Goal: Entertainment & Leisure: Browse casually

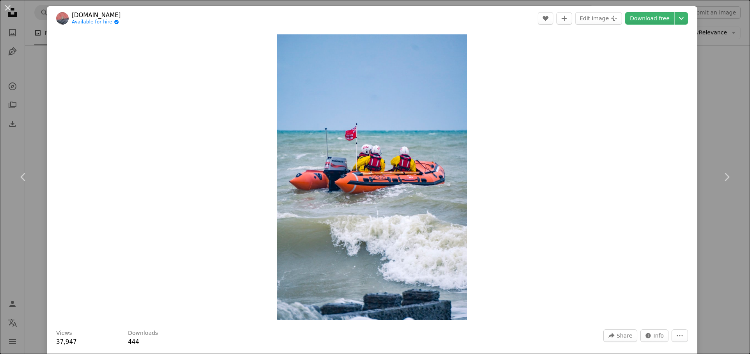
scroll to position [547, 0]
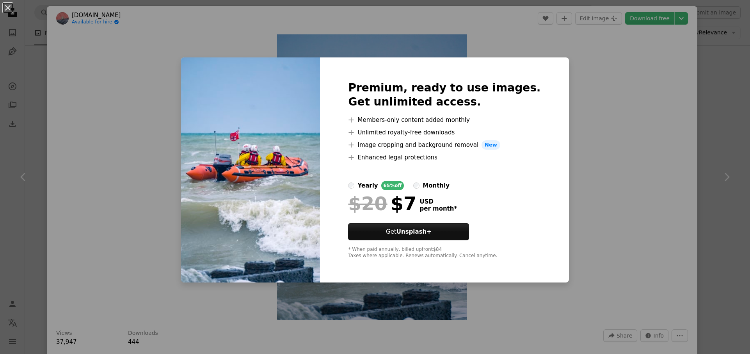
click at [597, 212] on div "An X shape Premium, ready to use images. Get unlimited access. A plus sign Memb…" at bounding box center [375, 177] width 750 height 354
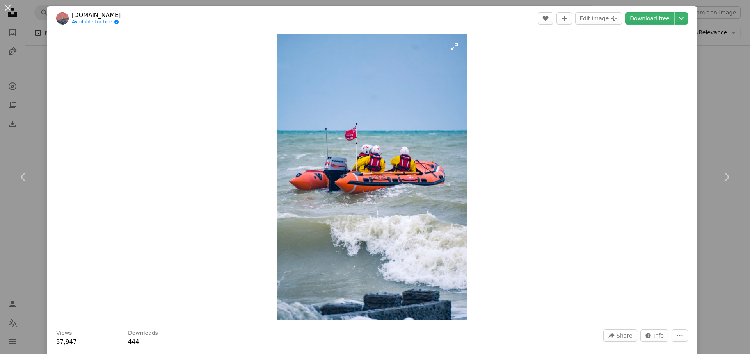
click at [455, 48] on img "Zoom in on this image" at bounding box center [372, 176] width 190 height 285
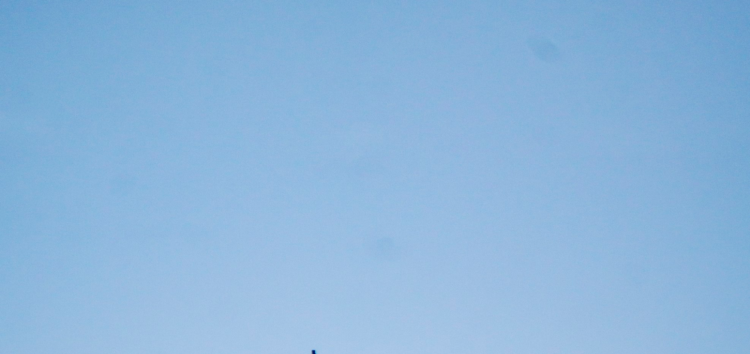
scroll to position [382, 0]
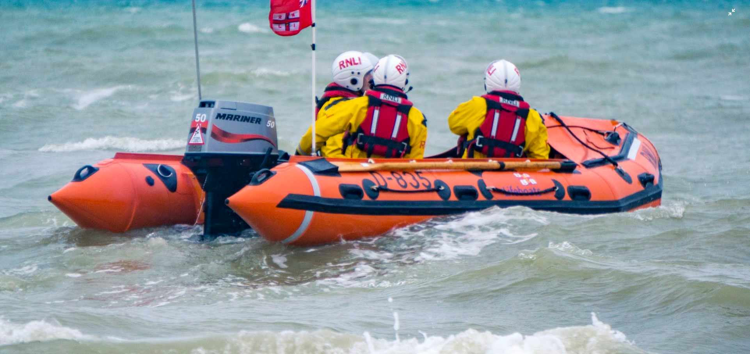
click at [265, 290] on img "Zoom out on this image" at bounding box center [375, 181] width 751 height 1127
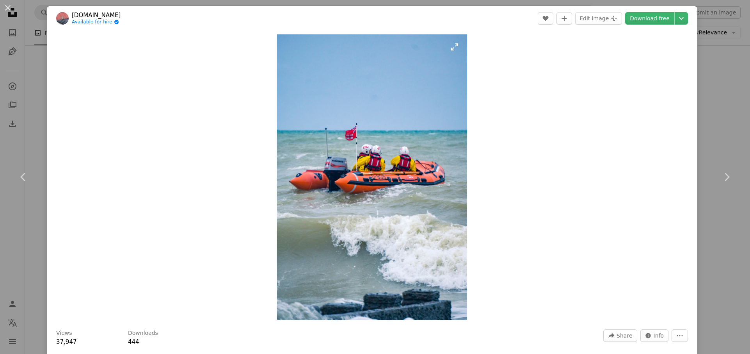
click at [456, 48] on img "Zoom in on this image" at bounding box center [372, 176] width 190 height 285
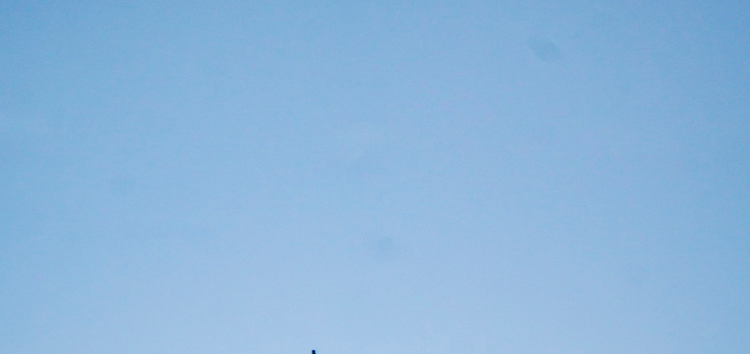
scroll to position [381, 0]
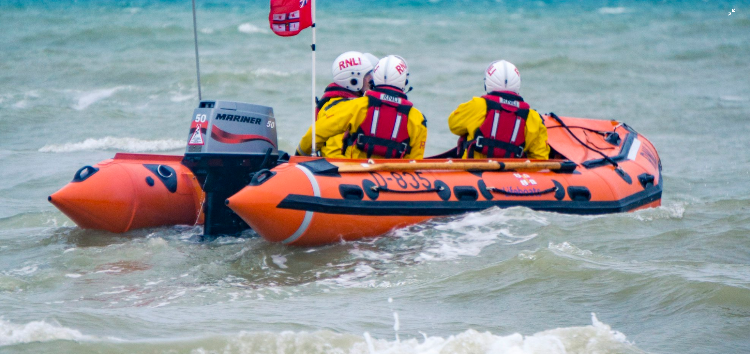
drag, startPoint x: 460, startPoint y: 68, endPoint x: 591, endPoint y: 66, distance: 130.8
click at [617, 75] on img "Zoom out on this image" at bounding box center [375, 181] width 751 height 1127
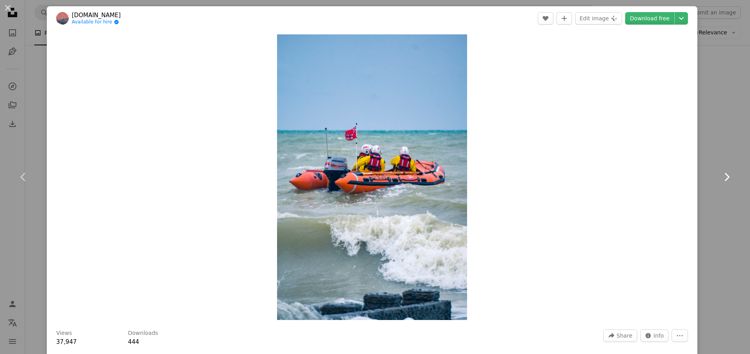
click at [728, 173] on icon "Chevron right" at bounding box center [727, 177] width 12 height 12
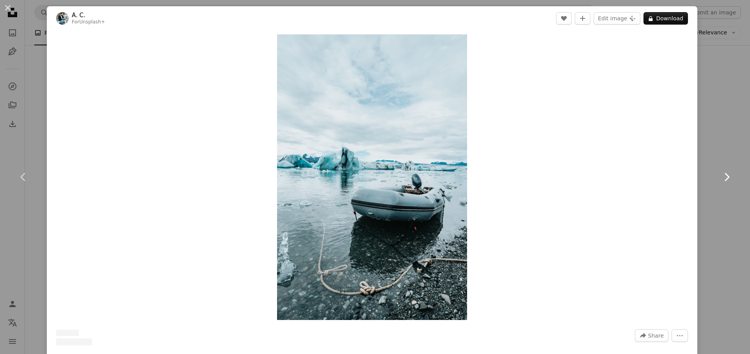
click at [728, 175] on icon at bounding box center [727, 177] width 5 height 8
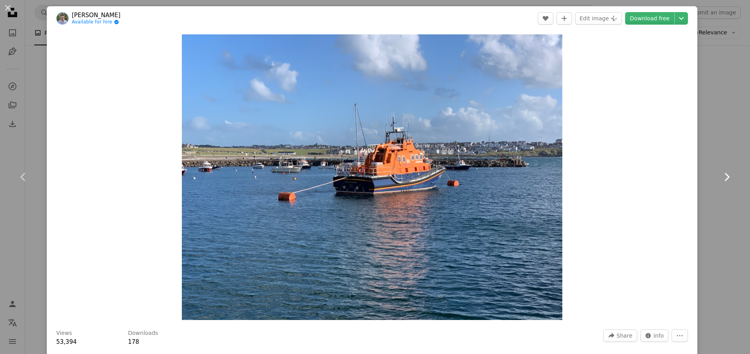
click at [728, 175] on icon "Chevron right" at bounding box center [727, 177] width 12 height 12
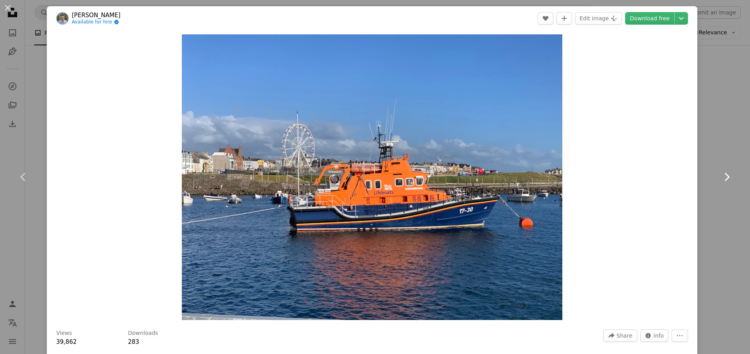
click at [726, 176] on icon "Chevron right" at bounding box center [727, 177] width 12 height 12
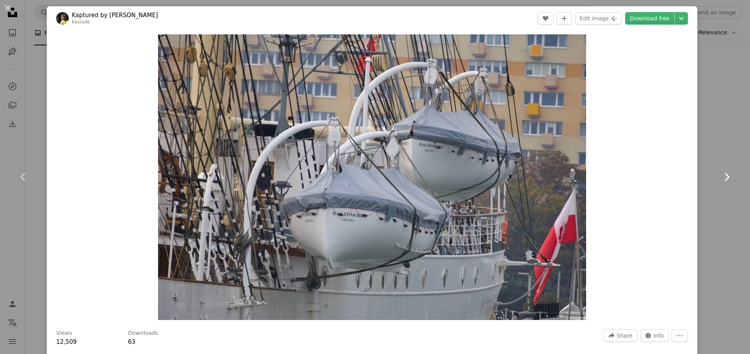
click at [725, 176] on icon "Chevron right" at bounding box center [727, 177] width 12 height 12
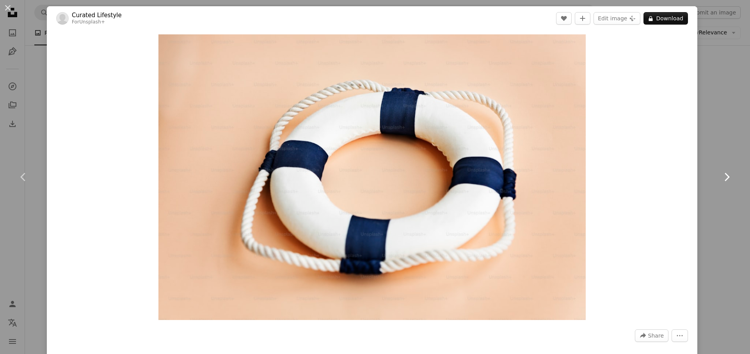
click at [725, 176] on icon "Chevron right" at bounding box center [727, 177] width 12 height 12
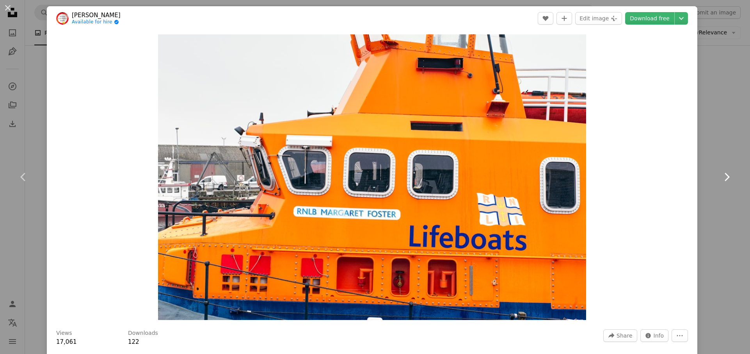
click at [725, 175] on icon "Chevron right" at bounding box center [727, 177] width 12 height 12
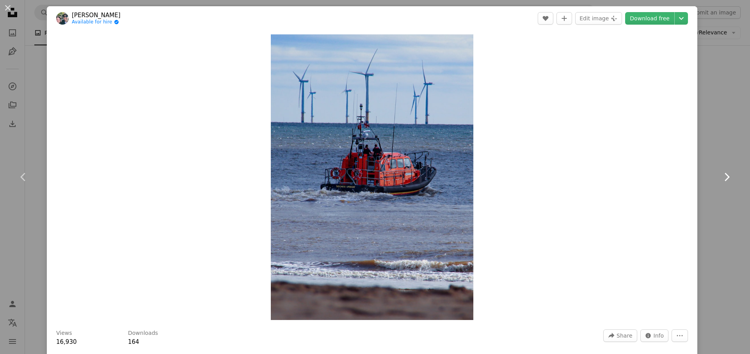
click at [727, 176] on icon "Chevron right" at bounding box center [727, 177] width 12 height 12
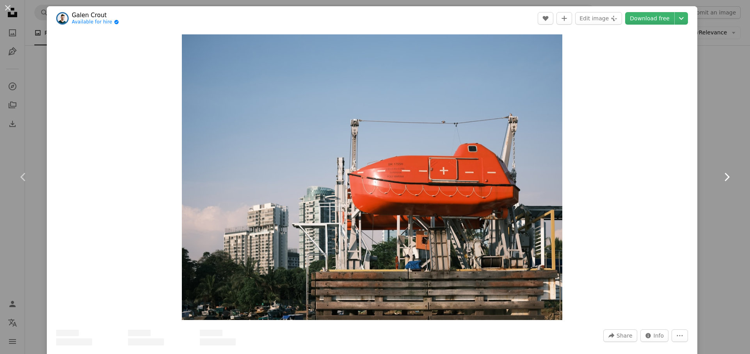
click at [727, 176] on icon "Chevron right" at bounding box center [727, 177] width 12 height 12
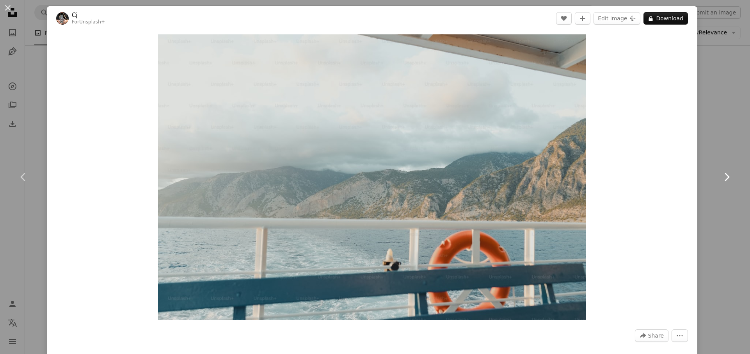
click at [727, 176] on icon at bounding box center [727, 177] width 5 height 8
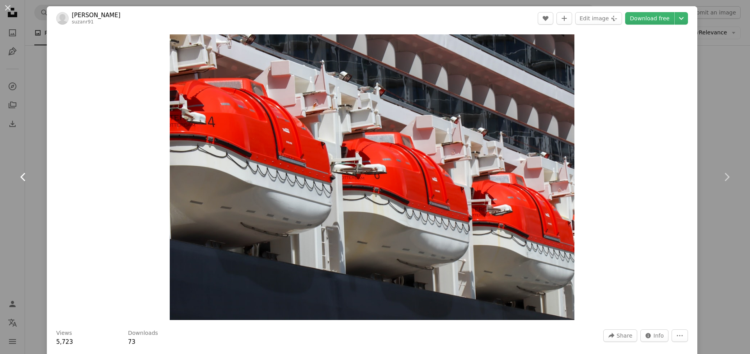
click at [23, 175] on icon at bounding box center [22, 177] width 5 height 8
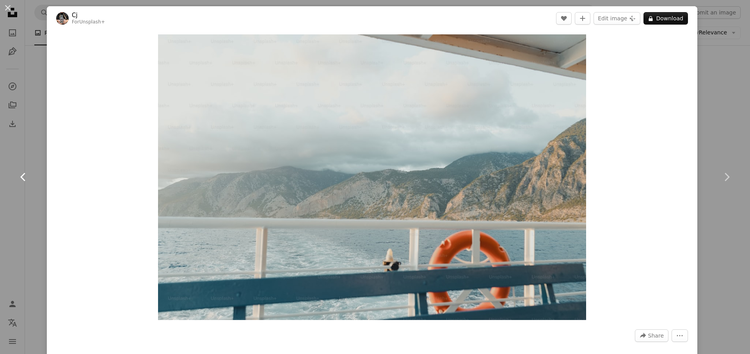
click at [23, 175] on icon at bounding box center [22, 177] width 5 height 8
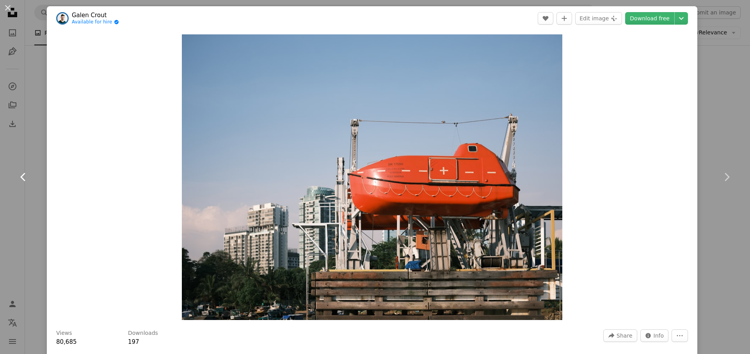
click at [23, 175] on icon at bounding box center [22, 177] width 5 height 8
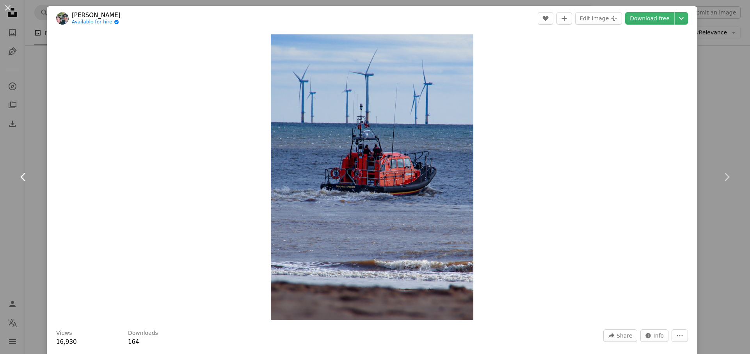
click at [23, 175] on icon at bounding box center [22, 177] width 5 height 8
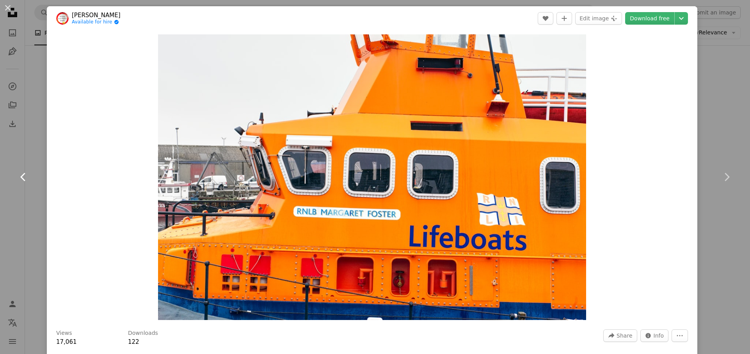
click at [25, 175] on icon "Chevron left" at bounding box center [23, 177] width 12 height 12
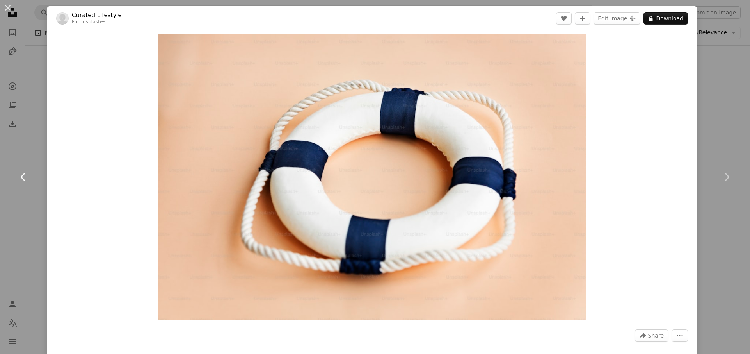
click at [25, 175] on icon "Chevron left" at bounding box center [23, 177] width 12 height 12
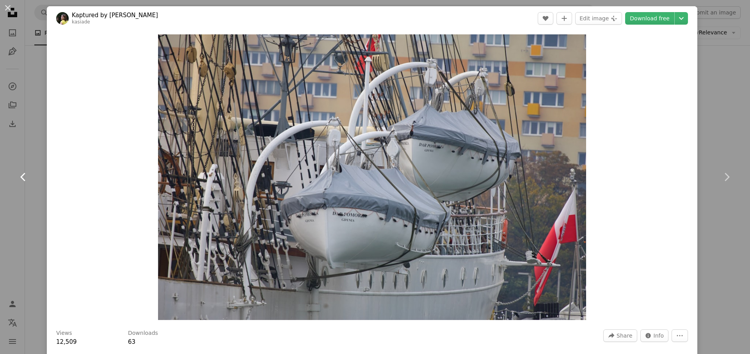
click at [25, 175] on icon "Chevron left" at bounding box center [23, 177] width 12 height 12
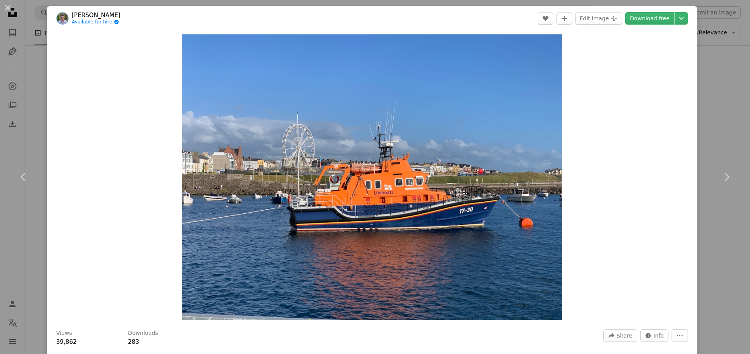
click at [602, 142] on div "Zoom in" at bounding box center [372, 176] width 651 height 293
